Goal: Navigation & Orientation: Find specific page/section

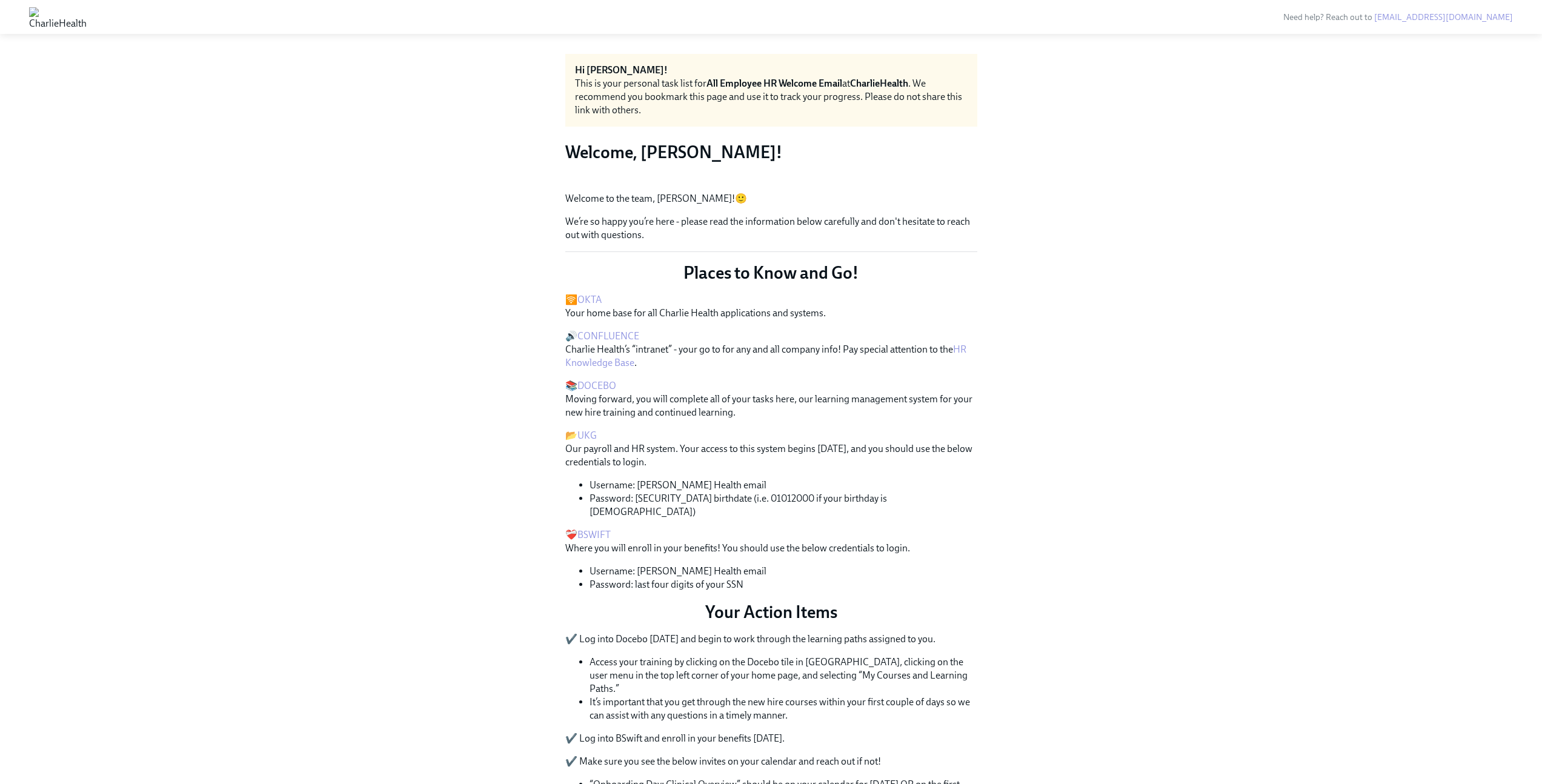
scroll to position [18, 0]
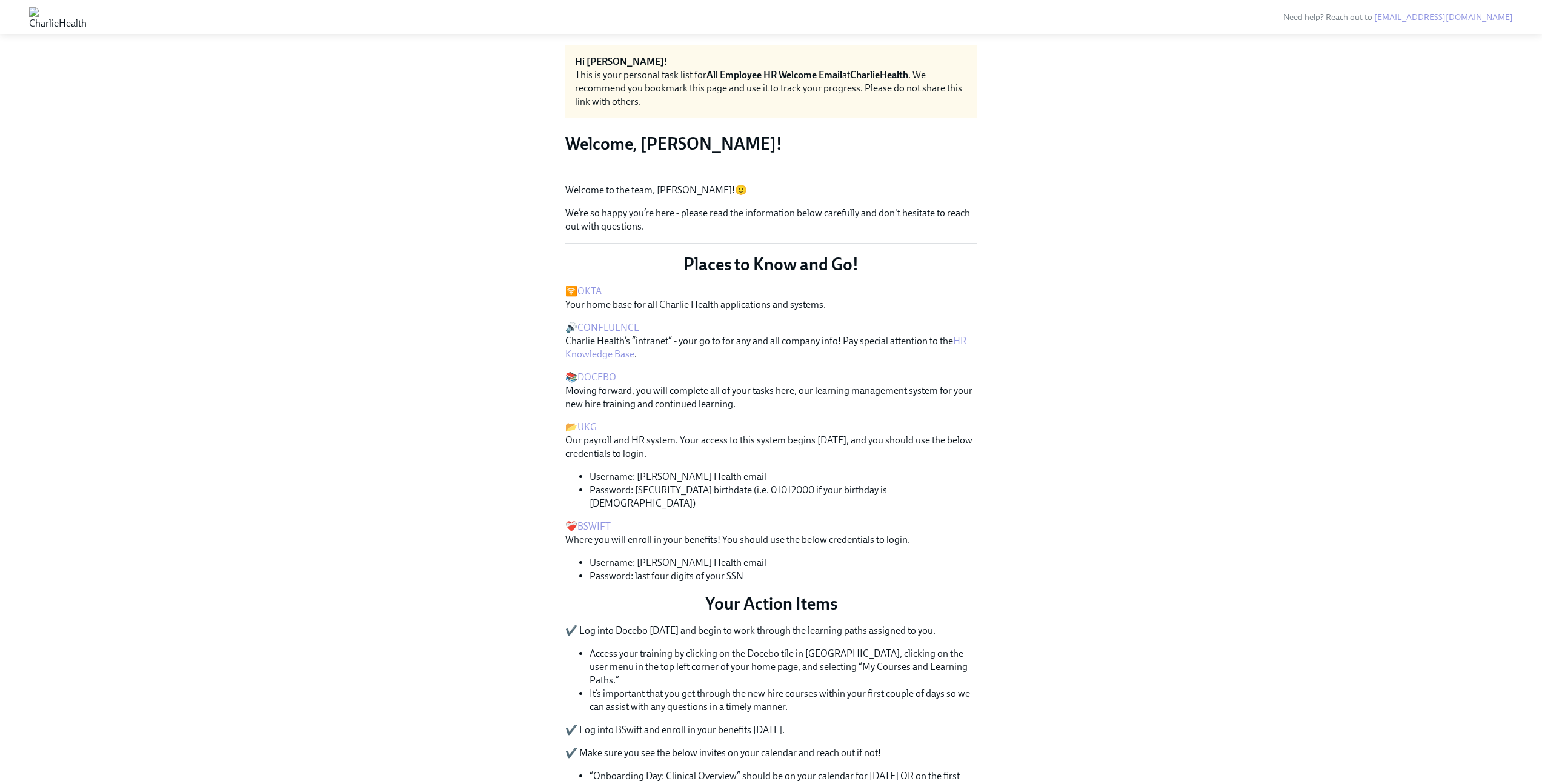
click at [589, 383] on link "DOCEBO" at bounding box center [597, 377] width 39 height 11
click at [601, 383] on link "DOCEBO" at bounding box center [597, 377] width 39 height 11
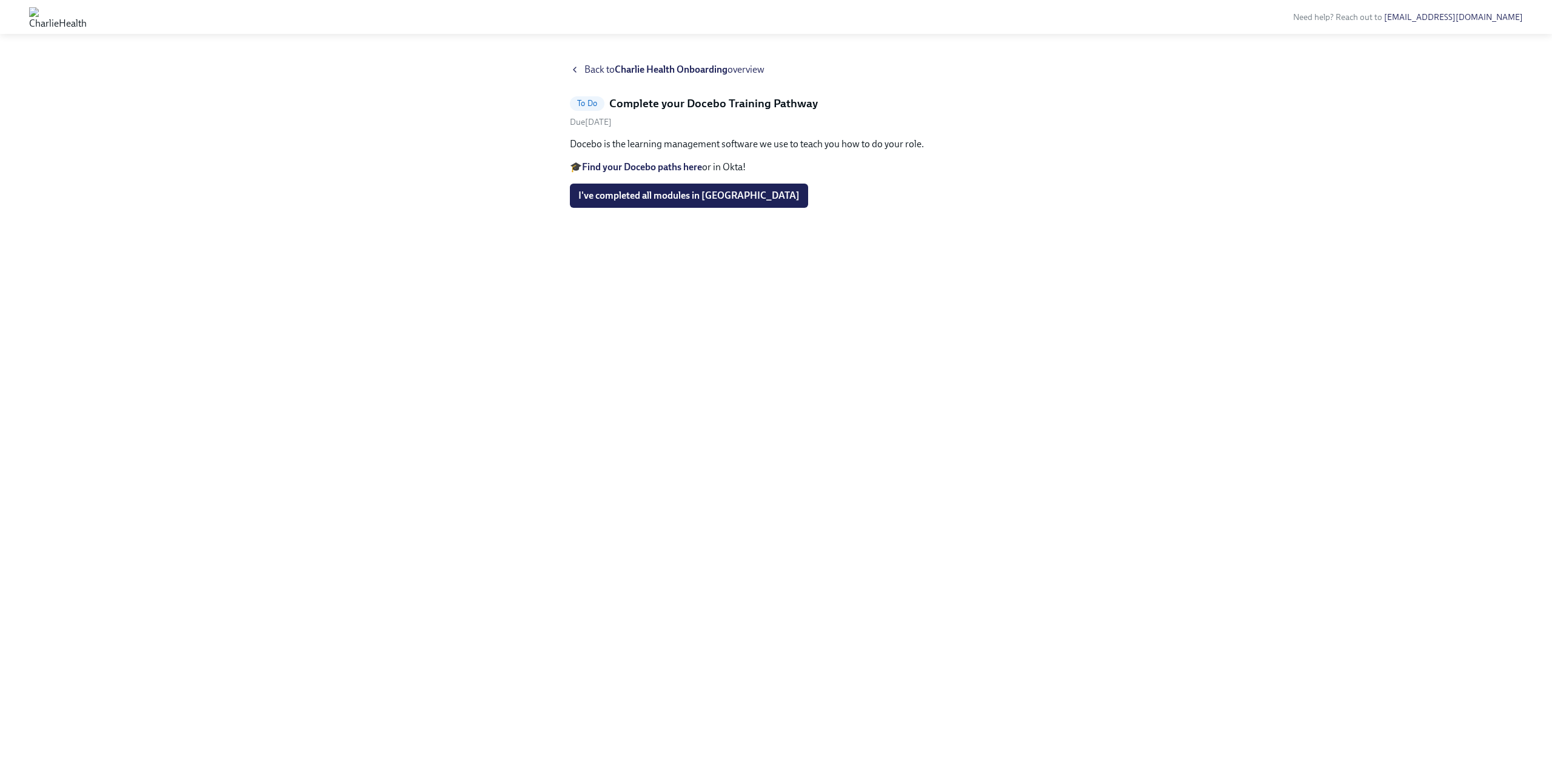
click at [583, 65] on div "Back to Charlie Health Onboarding overview" at bounding box center [775, 70] width 412 height 13
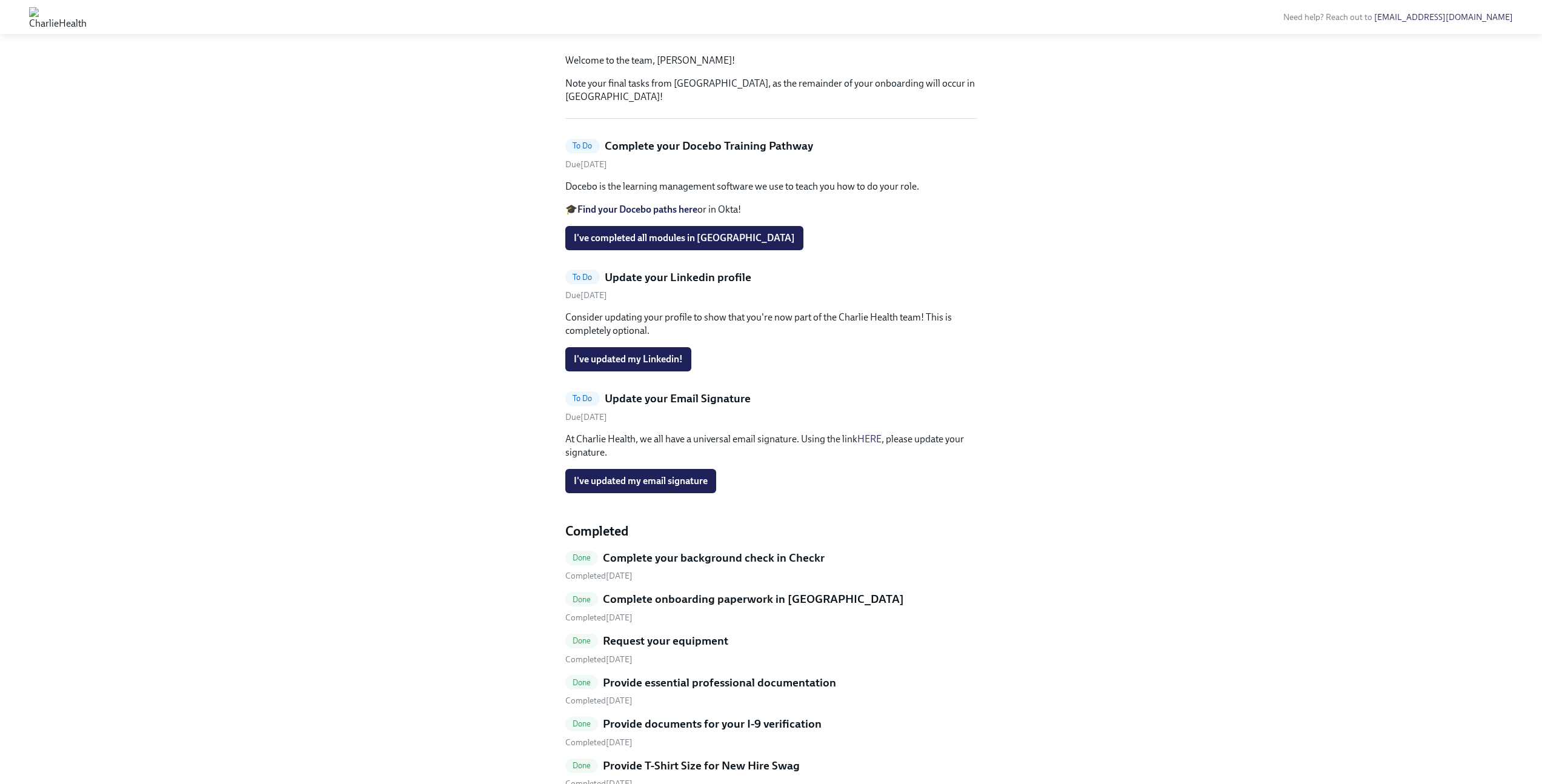
scroll to position [169, 0]
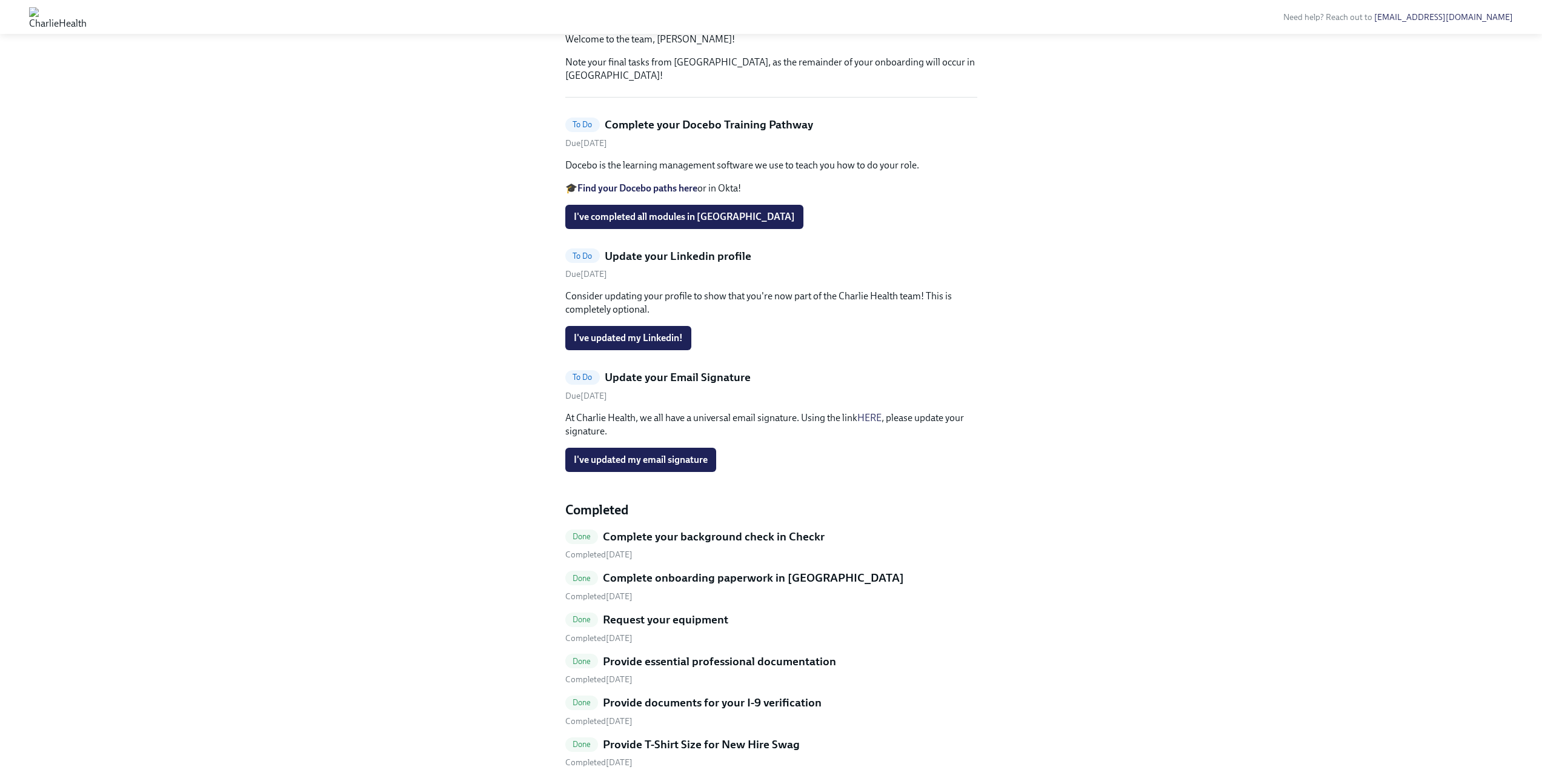
click at [863, 423] on link "HERE" at bounding box center [870, 417] width 25 height 11
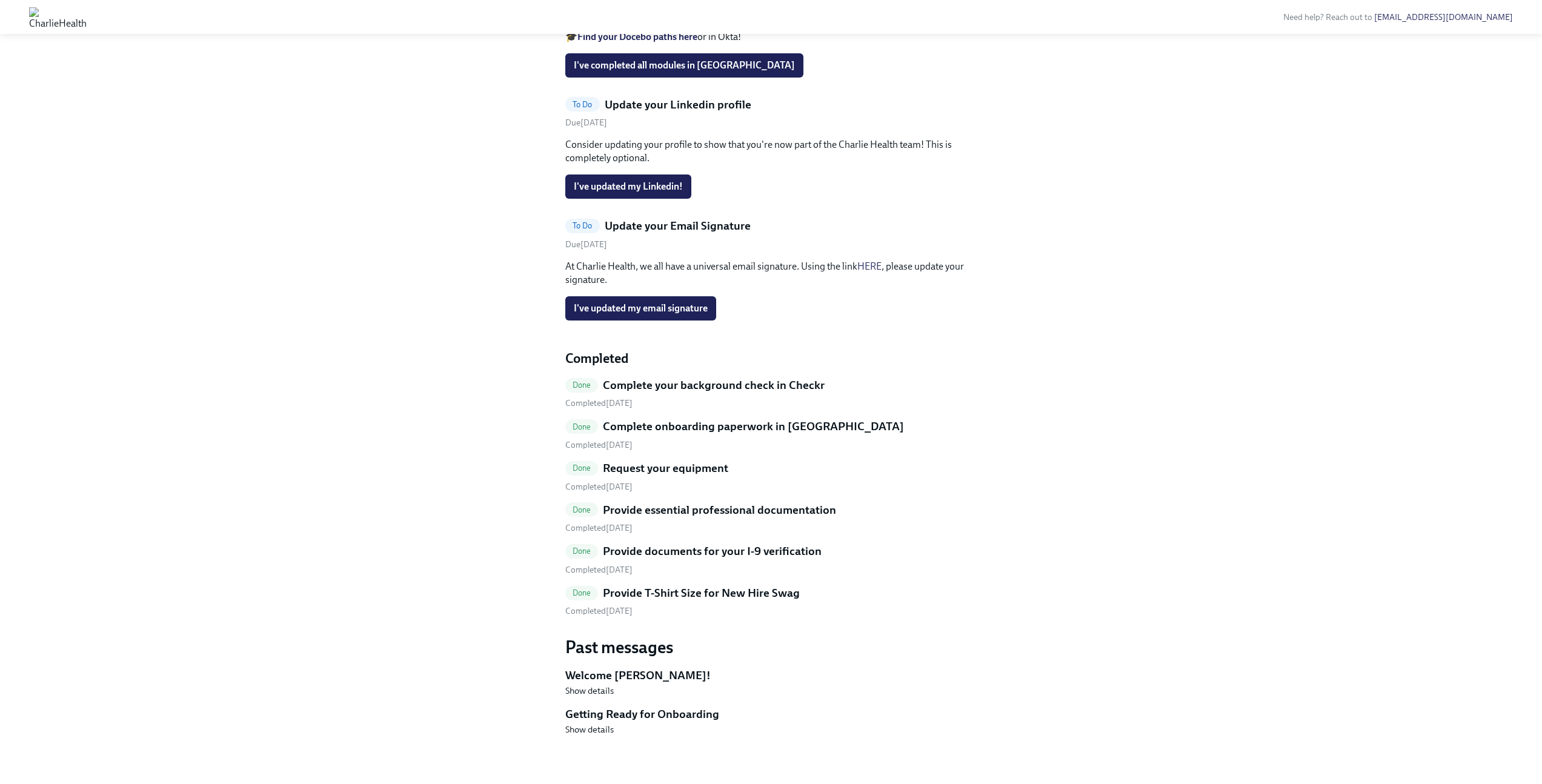
scroll to position [0, 0]
